Goal: Information Seeking & Learning: Learn about a topic

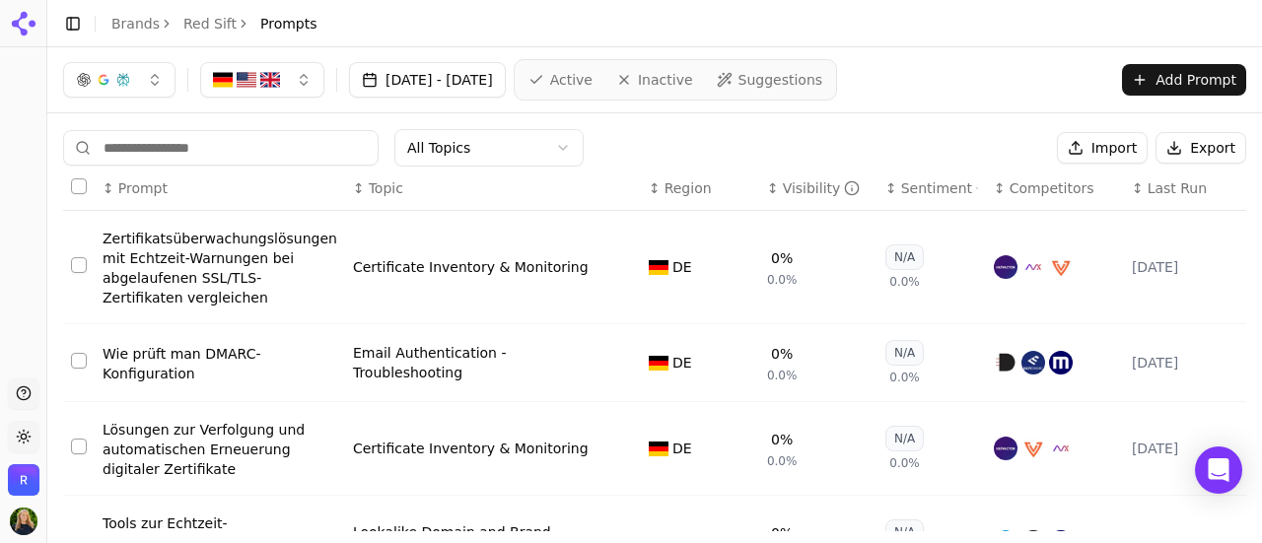
click at [30, 20] on icon at bounding box center [24, 24] width 32 height 32
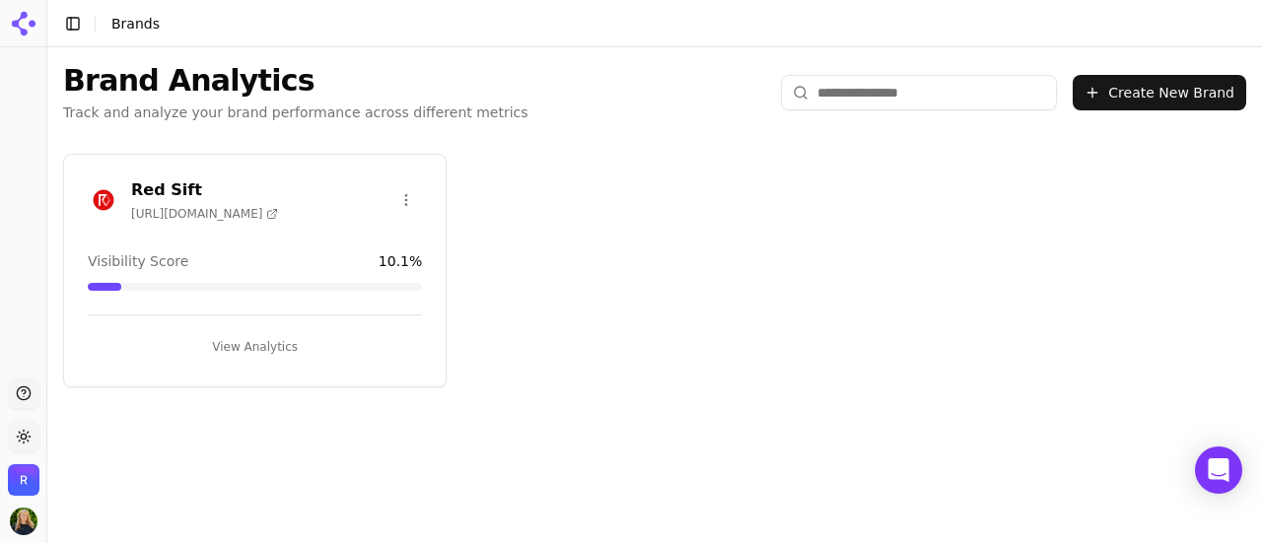
click at [231, 251] on div "Visibility Score 10.1 %" at bounding box center [255, 261] width 334 height 20
click at [181, 216] on span "https://redsift.com" at bounding box center [204, 214] width 147 height 16
click at [260, 352] on button "View Analytics" at bounding box center [255, 347] width 334 height 32
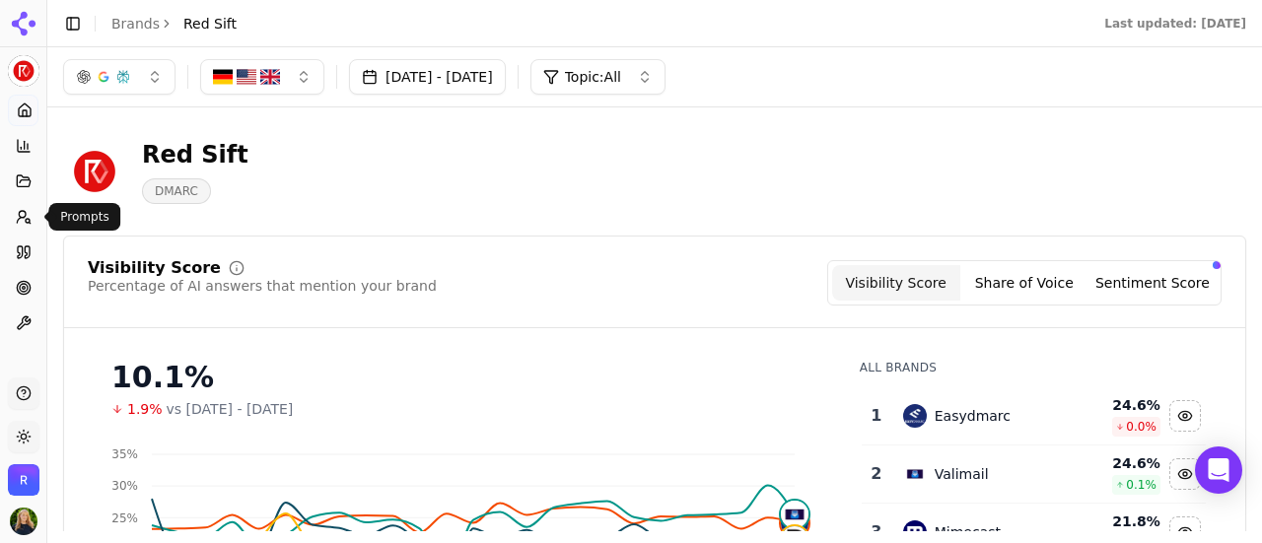
click at [20, 216] on circle at bounding box center [22, 214] width 7 height 7
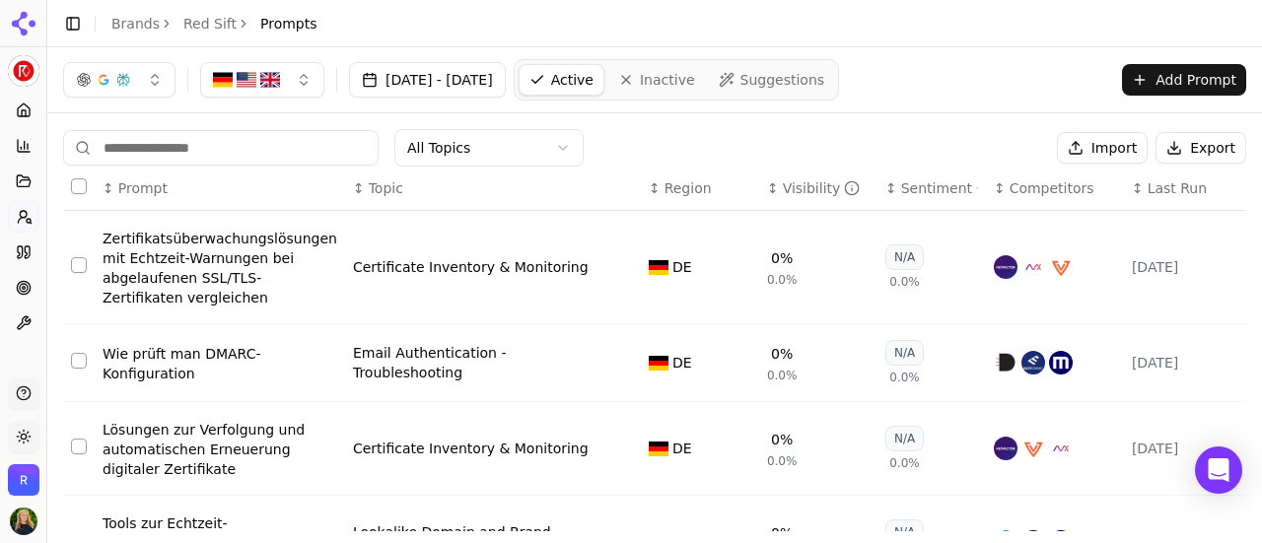
click at [302, 66] on button "button" at bounding box center [262, 79] width 124 height 35
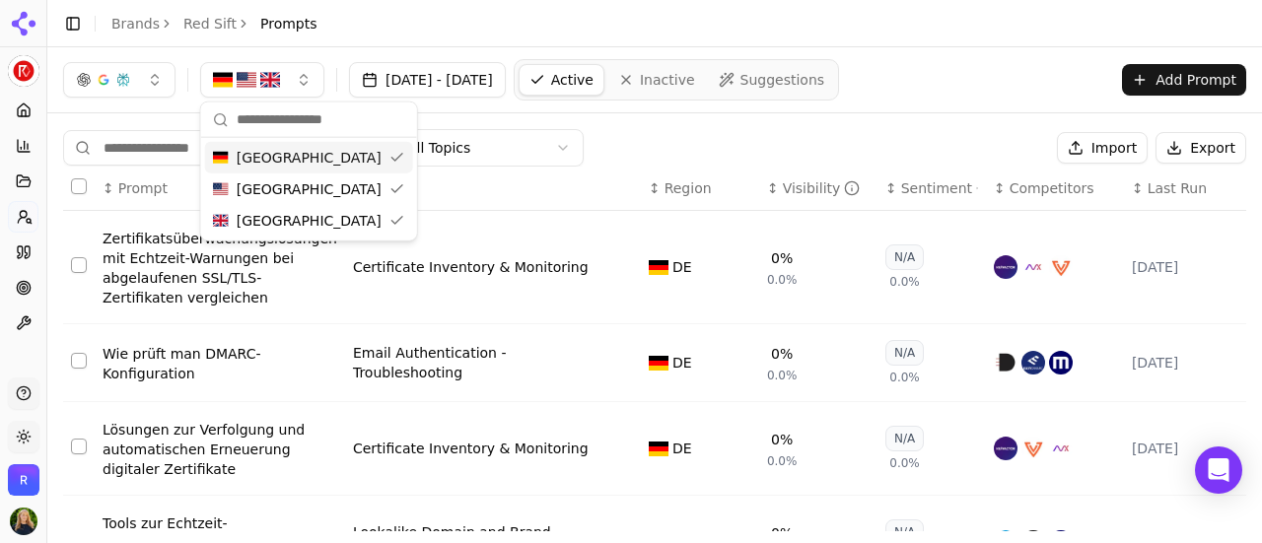
click at [306, 153] on div "Germany" at bounding box center [309, 158] width 208 height 32
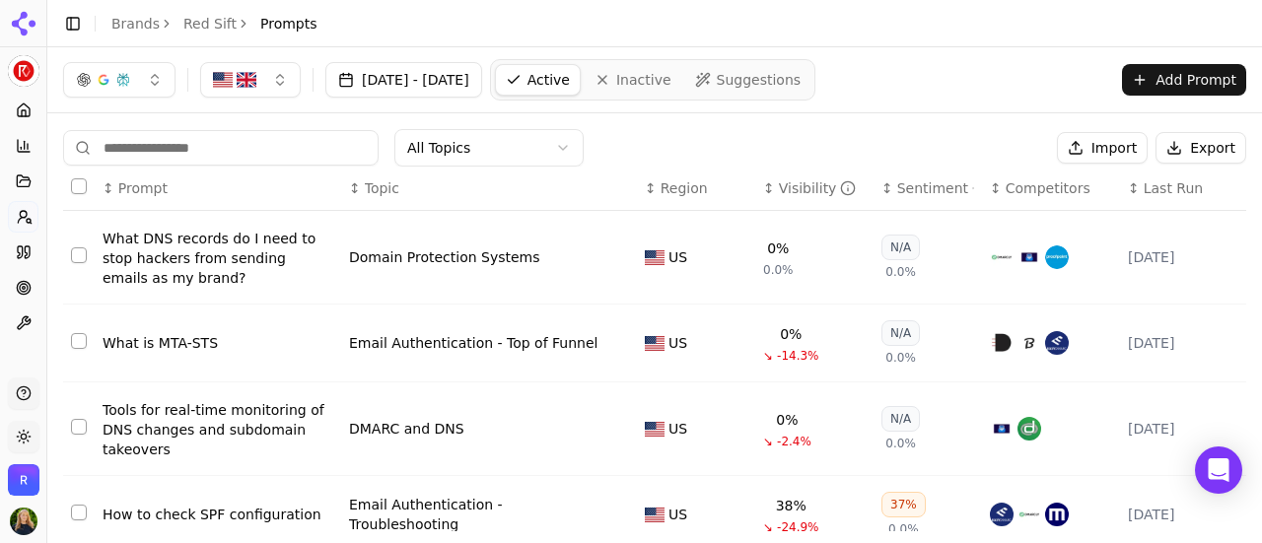
click at [727, 129] on div "All Topics Import Export" at bounding box center [654, 147] width 1183 height 37
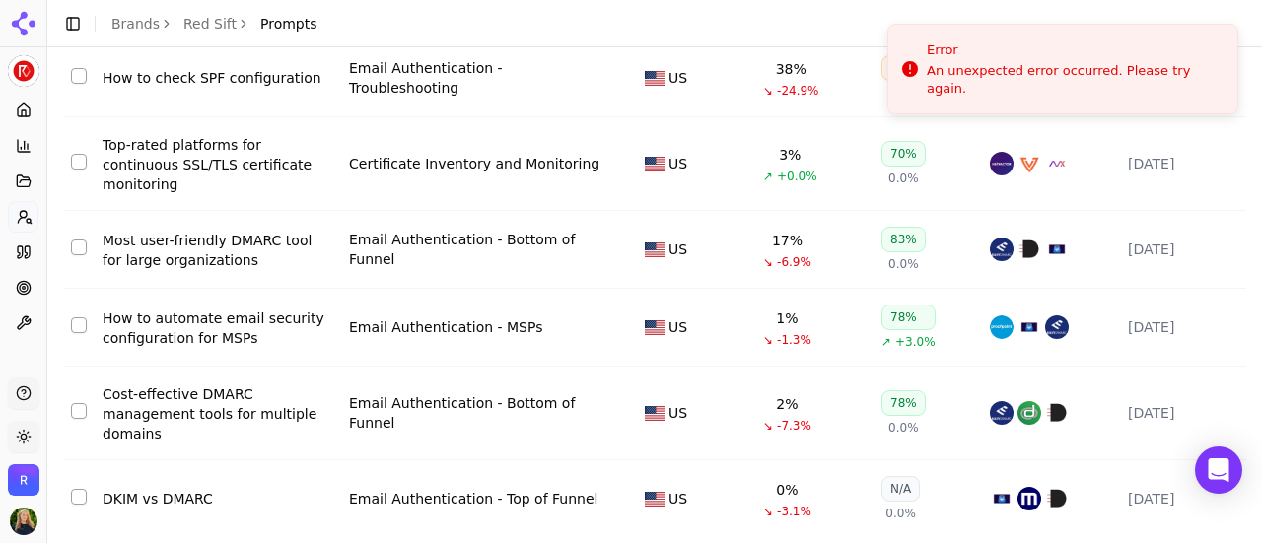
scroll to position [569, 0]
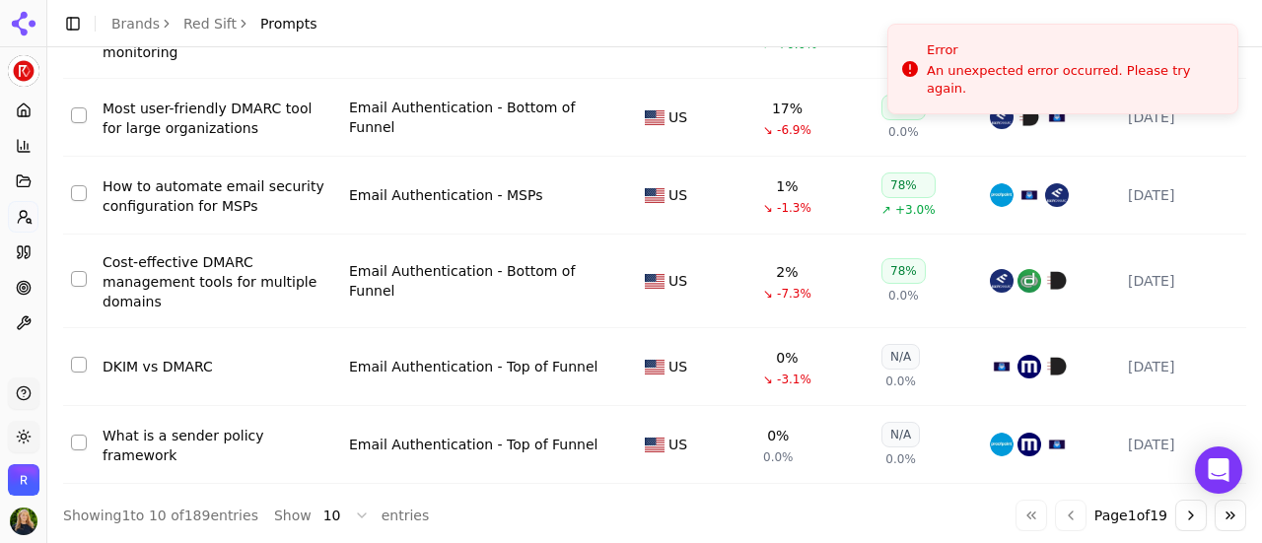
click at [1175, 500] on button "Go to next page" at bounding box center [1191, 516] width 32 height 32
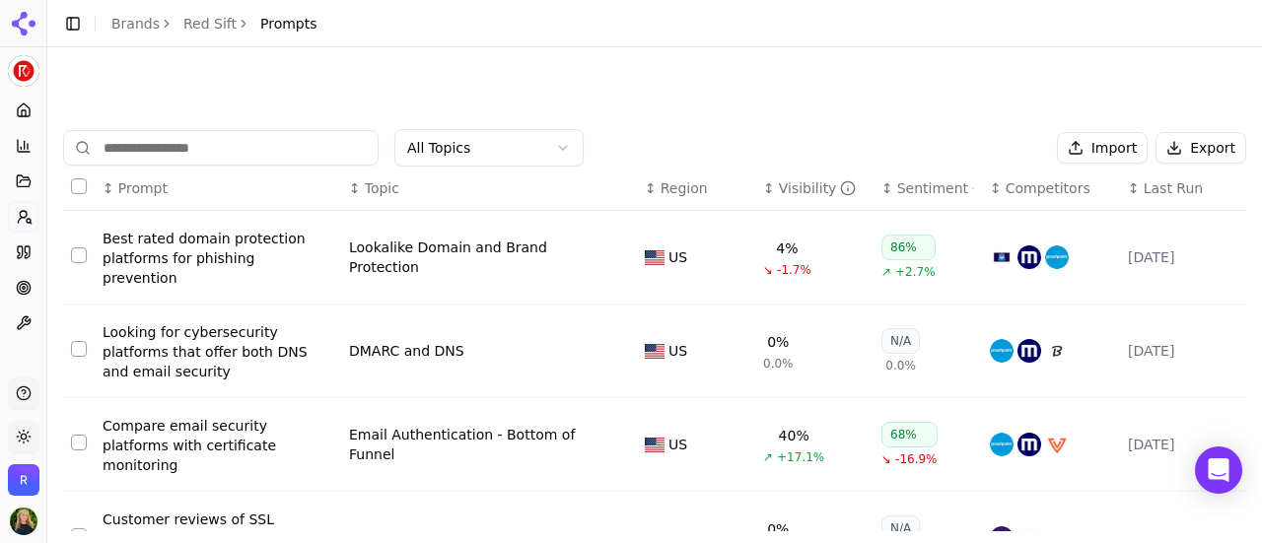
scroll to position [584, 0]
